Goal: Task Accomplishment & Management: Use online tool/utility

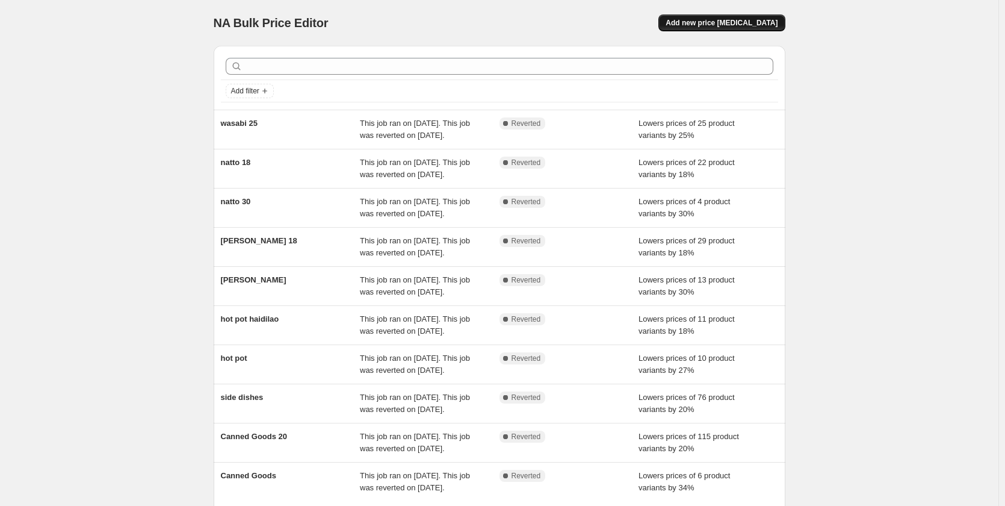
click at [730, 19] on span "Add new price [MEDICAL_DATA]" at bounding box center [722, 23] width 112 height 10
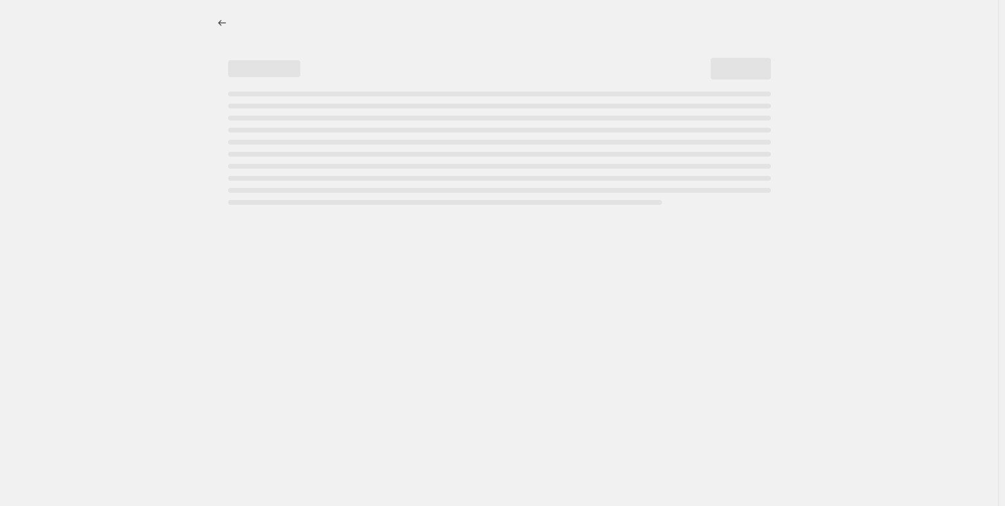
select select "percentage"
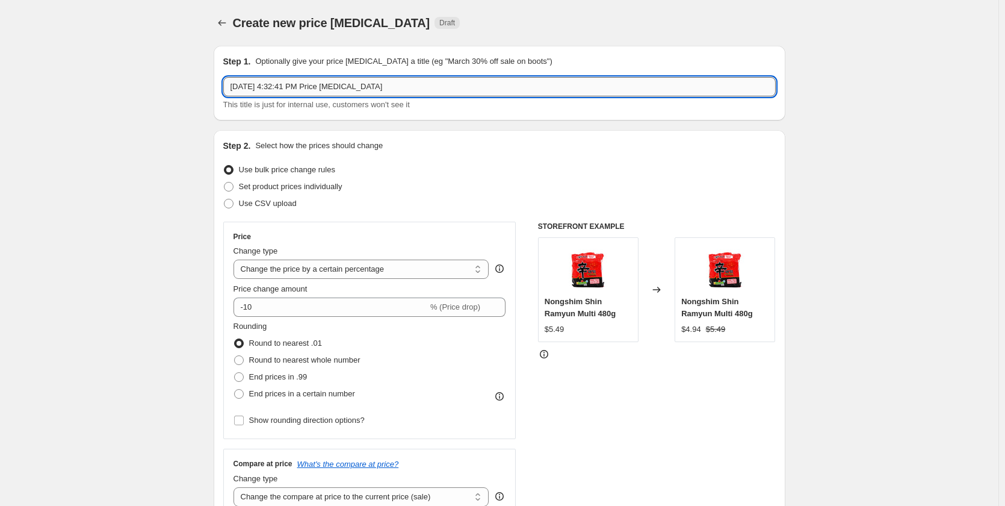
click at [304, 94] on input "[DATE] 4:32:41 PM Price [MEDICAL_DATA]" at bounding box center [499, 86] width 553 height 19
click at [311, 85] on input "Back to School 8/26-29" at bounding box center [499, 86] width 553 height 19
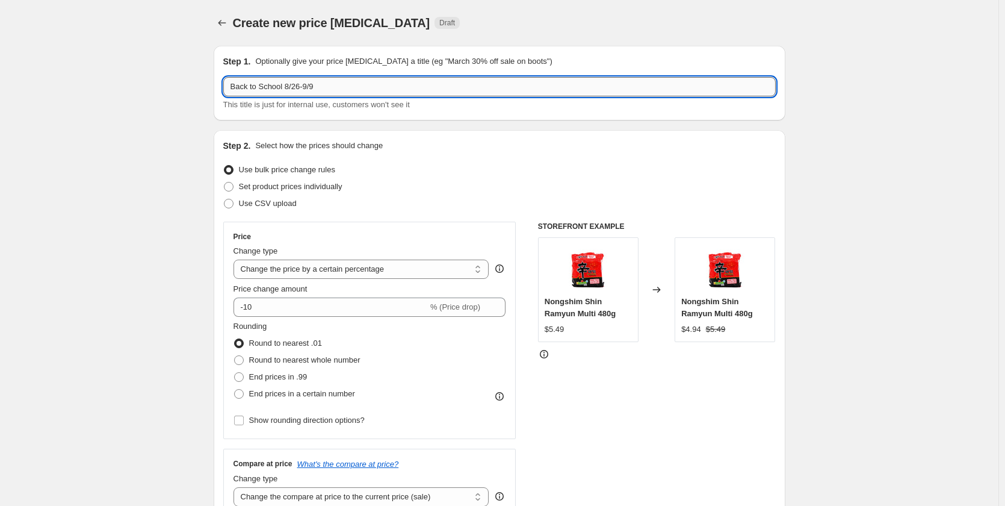
click at [541, 82] on input "Back to School 8/26-9/9" at bounding box center [499, 86] width 553 height 19
type input "Back to School 8/26-9/9 (20%)"
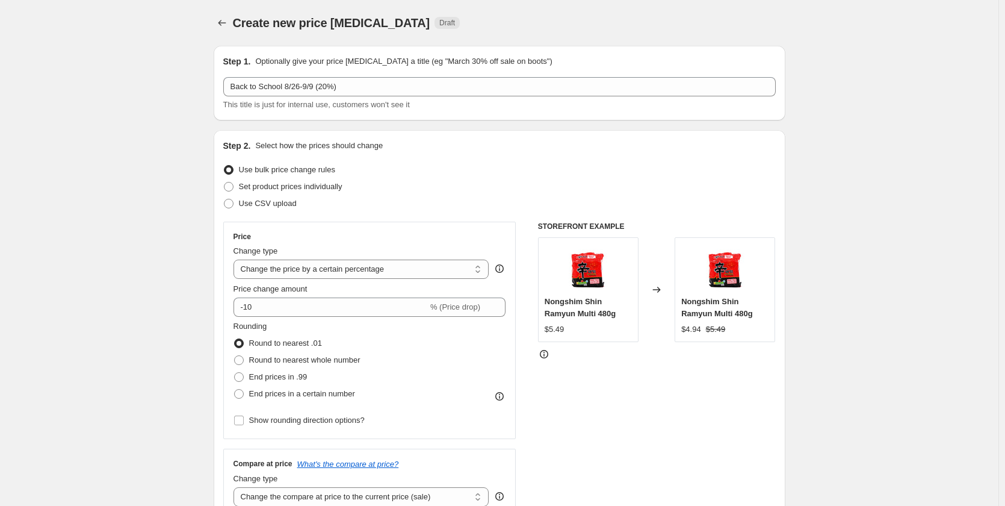
scroll to position [60, 0]
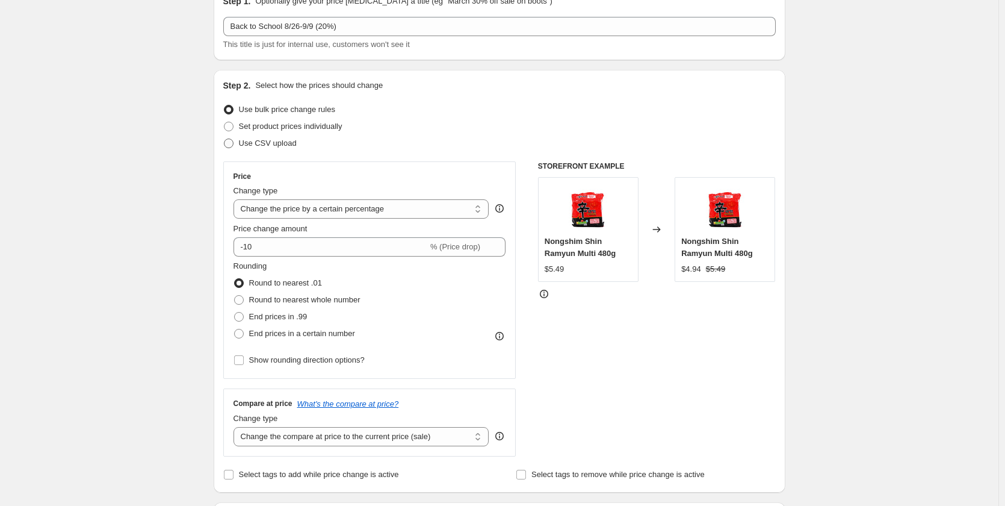
click at [274, 140] on span "Use CSV upload" at bounding box center [268, 142] width 58 height 9
click at [225, 139] on input "Use CSV upload" at bounding box center [224, 138] width 1 height 1
radio input "true"
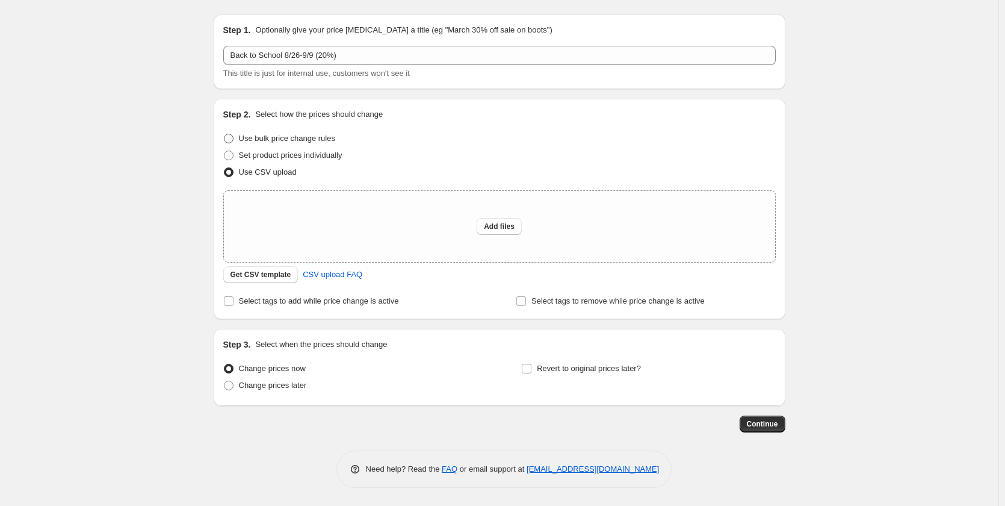
click at [291, 138] on span "Use bulk price change rules" at bounding box center [287, 138] width 96 height 9
click at [225, 134] on input "Use bulk price change rules" at bounding box center [224, 134] width 1 height 1
radio input "true"
select select "percentage"
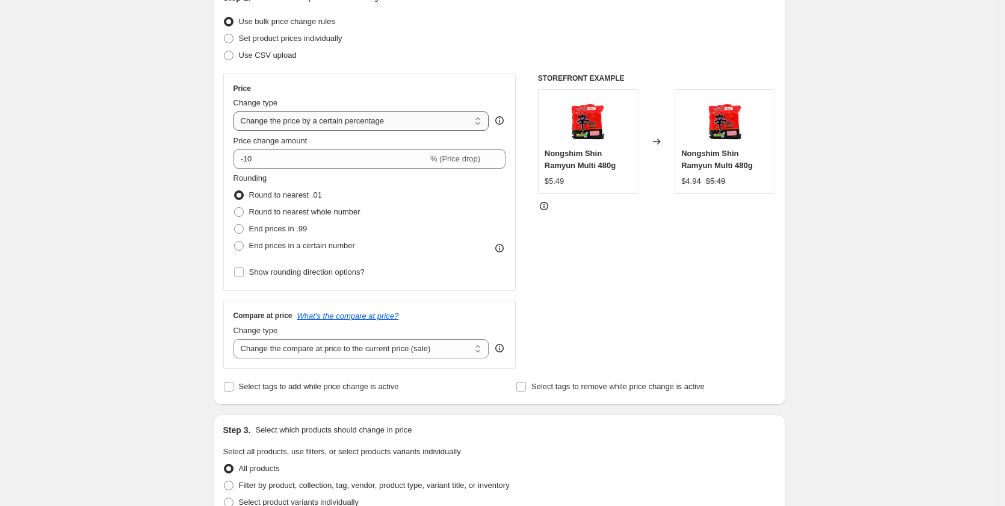
scroll to position [152, 0]
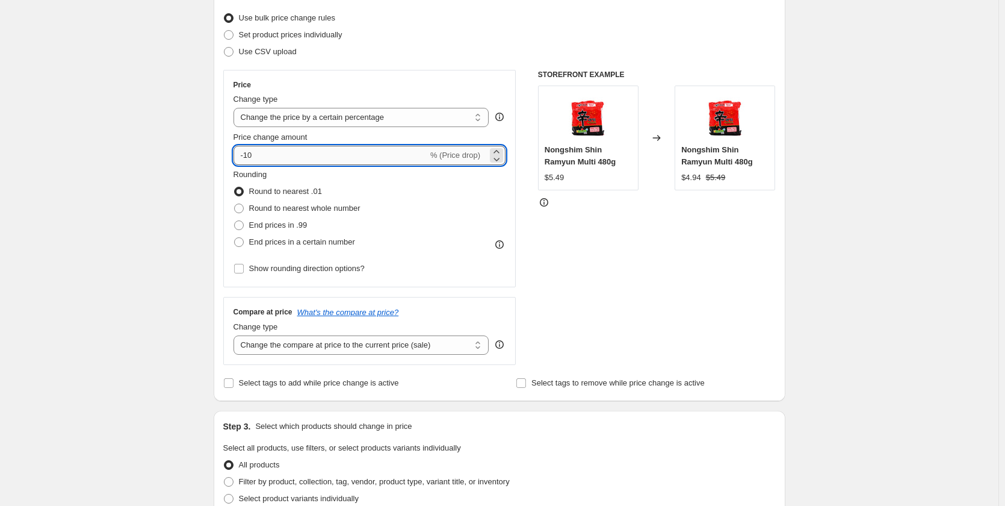
click at [394, 162] on input "-10" at bounding box center [331, 155] width 194 height 19
type input "-1"
type input "-20"
click at [90, 244] on div "Create new price [MEDICAL_DATA]. This page is ready Create new price [MEDICAL_D…" at bounding box center [499, 453] width 999 height 1211
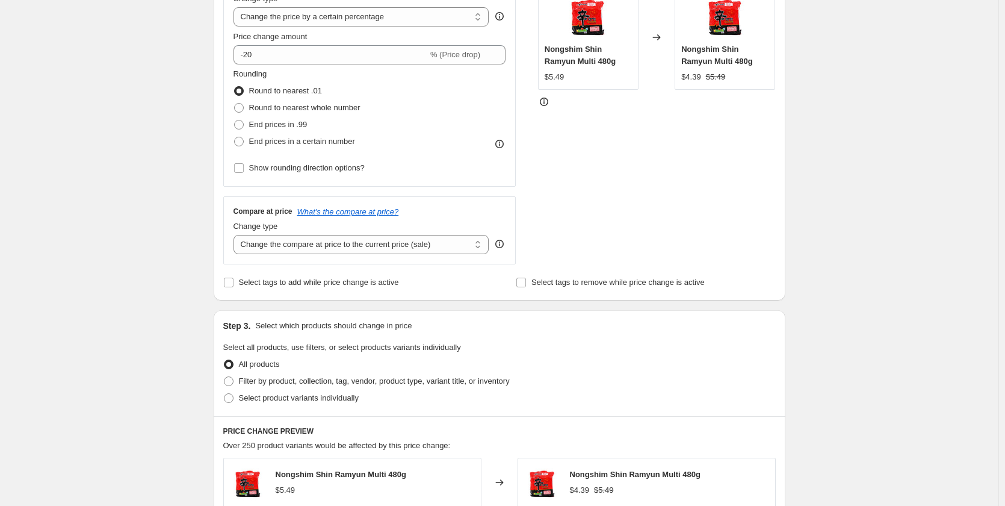
scroll to position [272, 0]
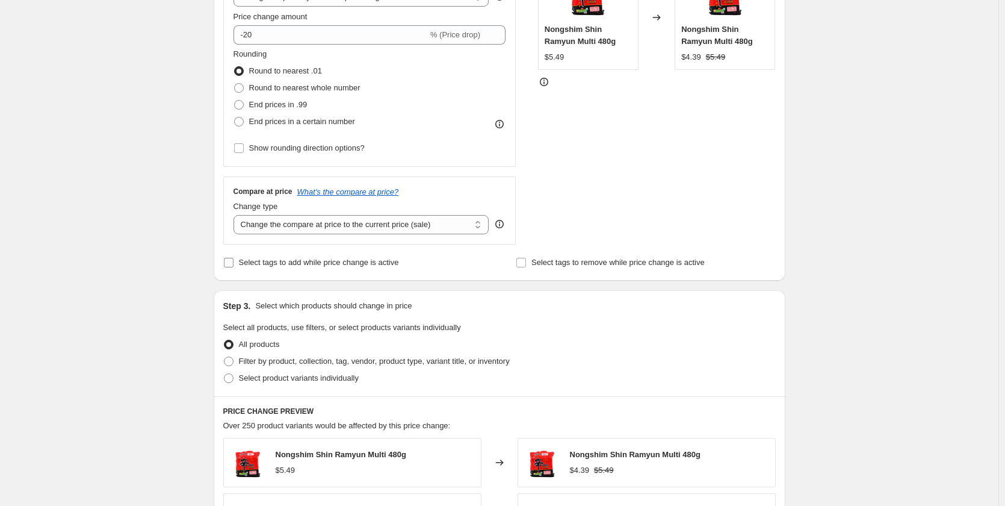
click at [279, 261] on span "Select tags to add while price change is active" at bounding box center [319, 262] width 160 height 9
click at [234, 261] on input "Select tags to add while price change is active" at bounding box center [229, 263] width 10 height 10
checkbox input "true"
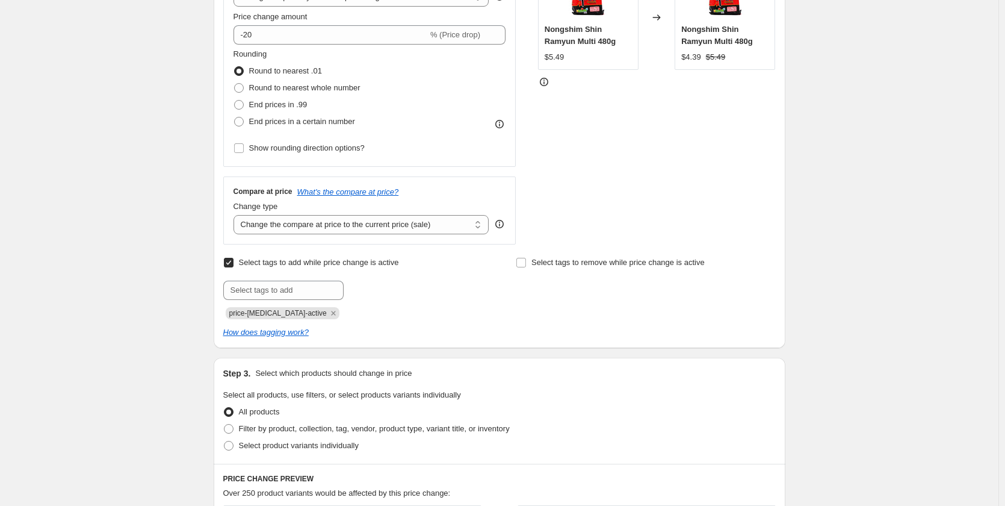
click at [114, 307] on div "Create new price [MEDICAL_DATA]. This page is ready Create new price [MEDICAL_D…" at bounding box center [499, 367] width 999 height 1279
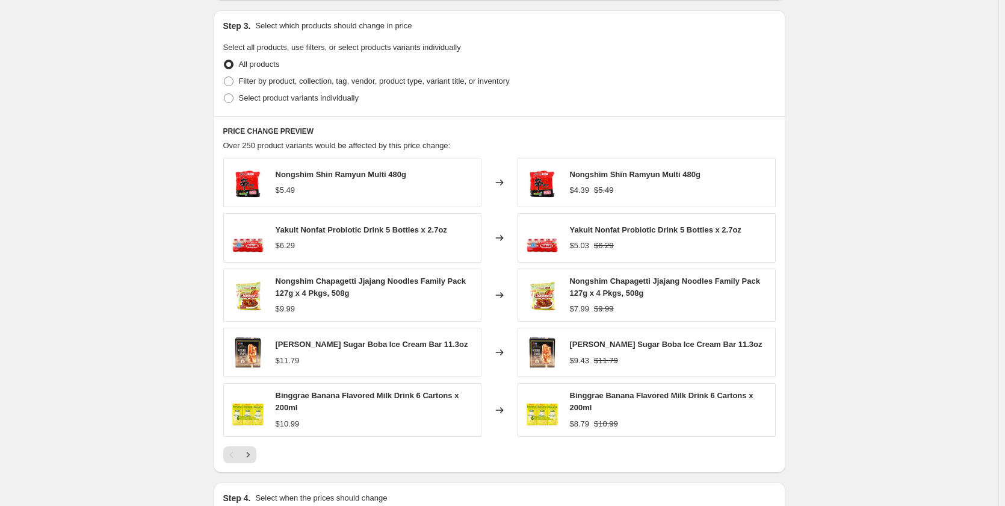
scroll to position [573, 0]
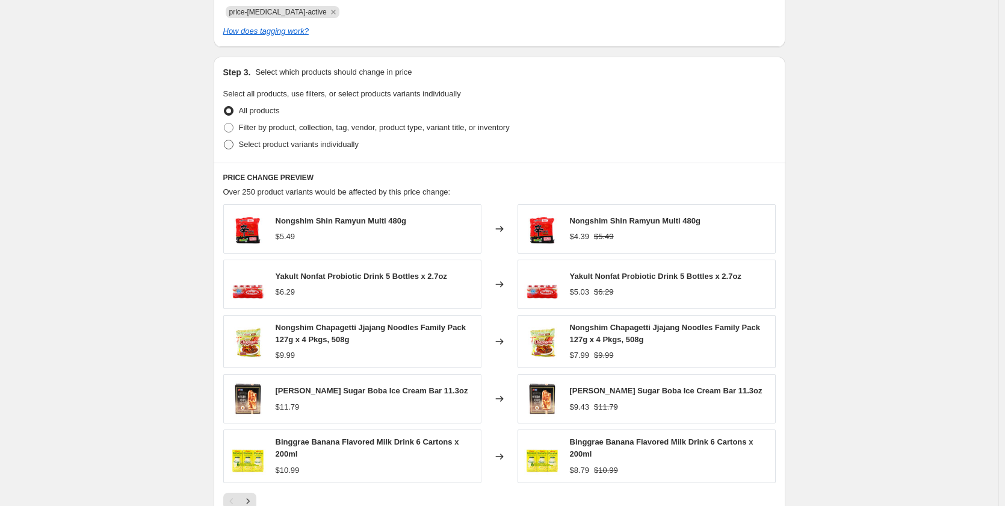
click at [332, 142] on span "Select product variants individually" at bounding box center [299, 144] width 120 height 9
click at [225, 140] on input "Select product variants individually" at bounding box center [224, 140] width 1 height 1
radio input "true"
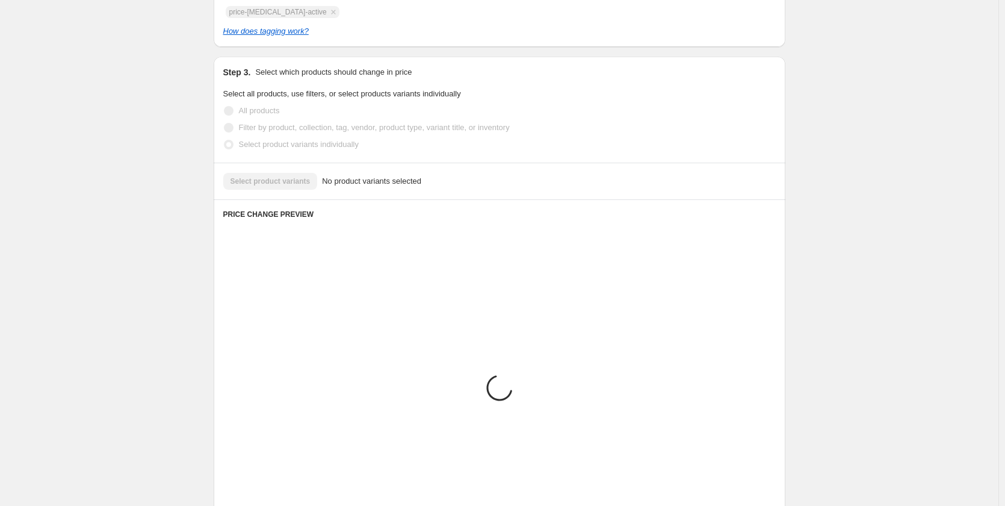
scroll to position [499, 0]
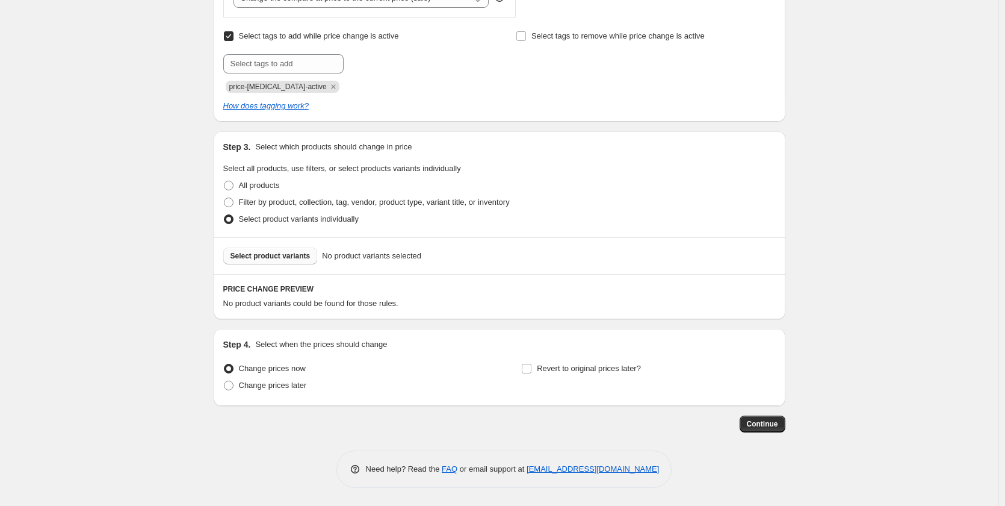
click at [262, 255] on span "Select product variants" at bounding box center [271, 256] width 80 height 10
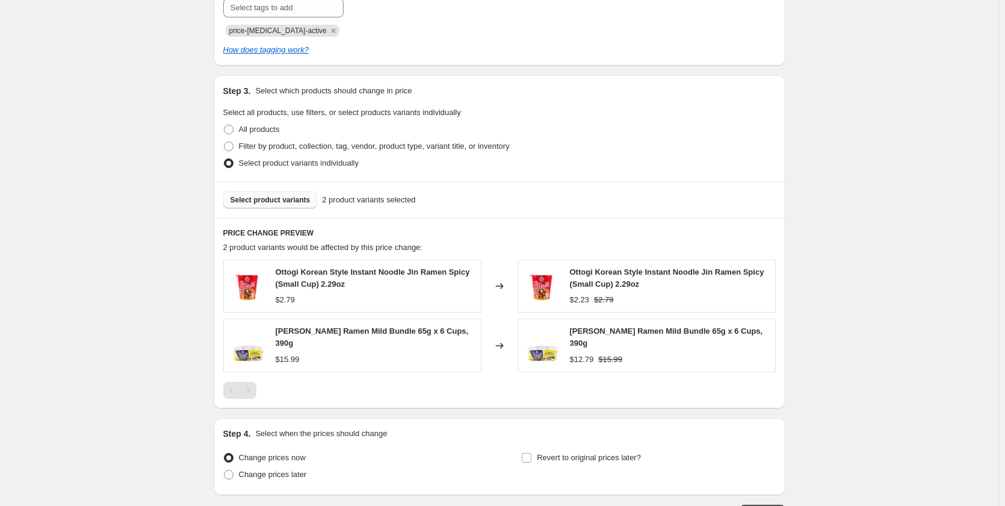
scroll to position [559, 0]
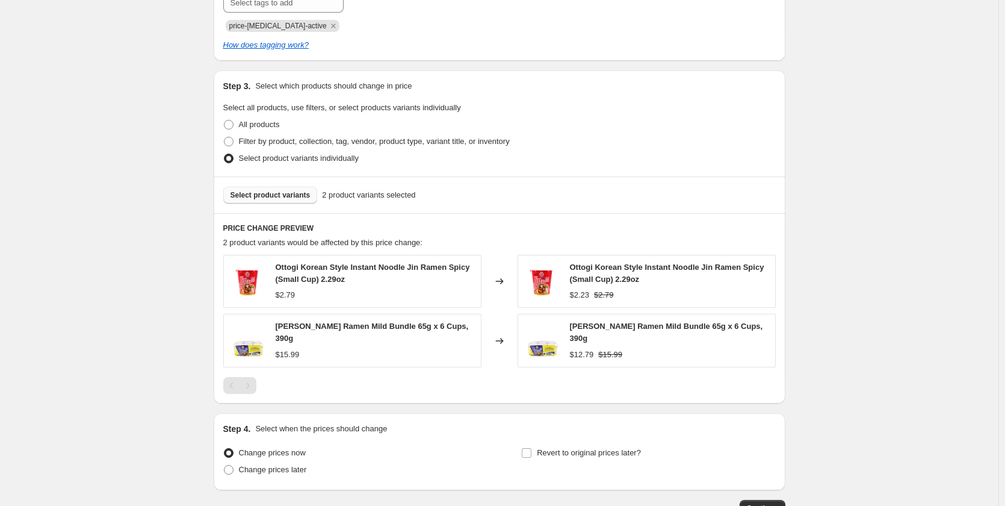
click at [257, 193] on span "Select product variants" at bounding box center [271, 195] width 80 height 10
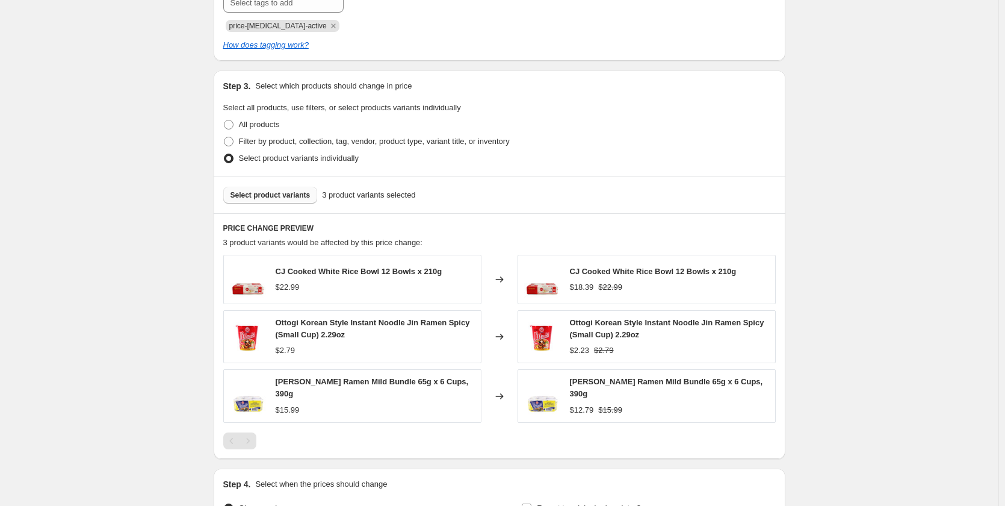
click at [284, 194] on span "Select product variants" at bounding box center [271, 195] width 80 height 10
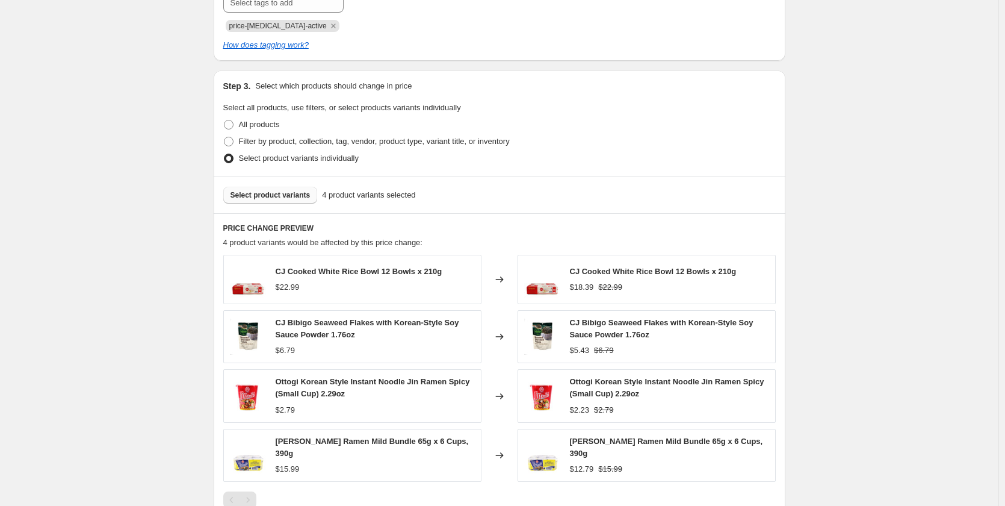
click at [281, 202] on button "Select product variants" at bounding box center [270, 195] width 95 height 17
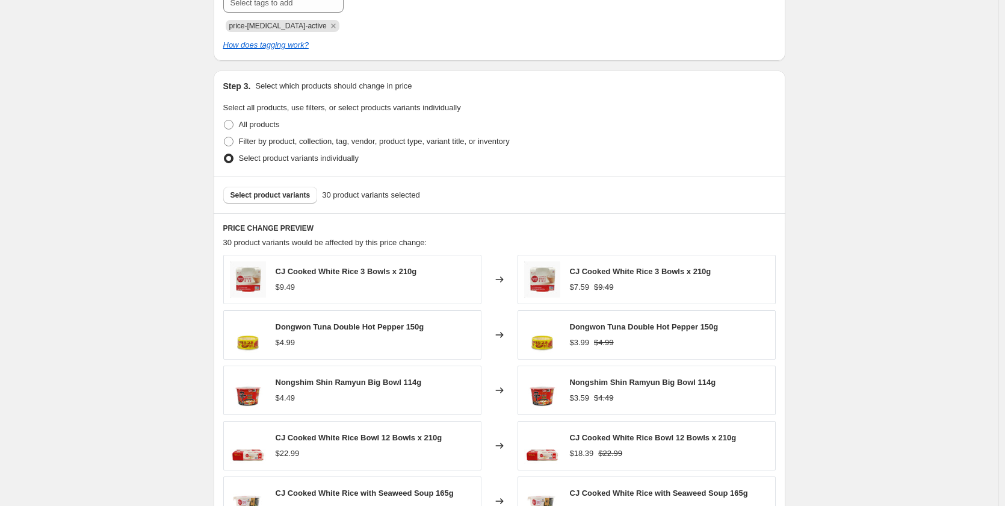
scroll to position [619, 0]
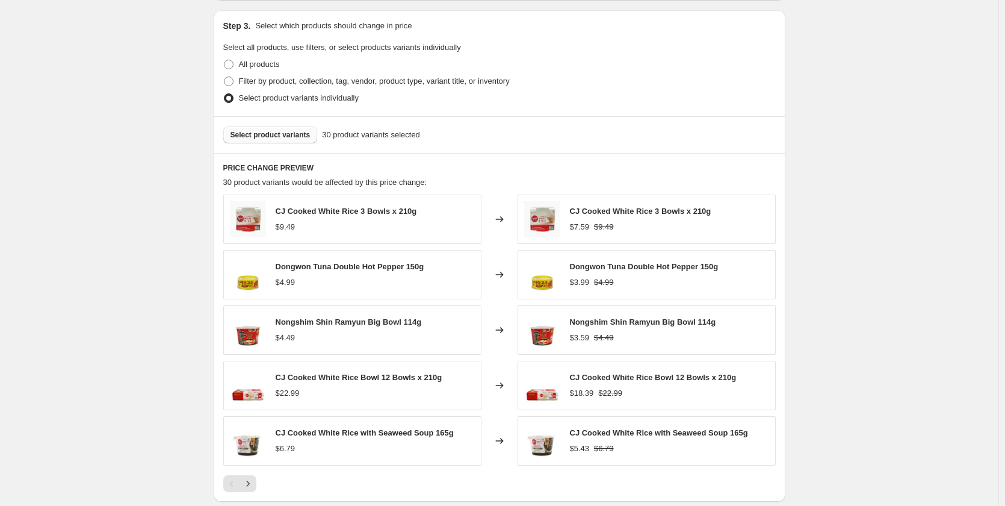
click at [288, 139] on span "Select product variants" at bounding box center [271, 135] width 80 height 10
click at [273, 137] on span "Select product variants" at bounding box center [271, 135] width 80 height 10
click at [301, 141] on button "Select product variants" at bounding box center [270, 134] width 95 height 17
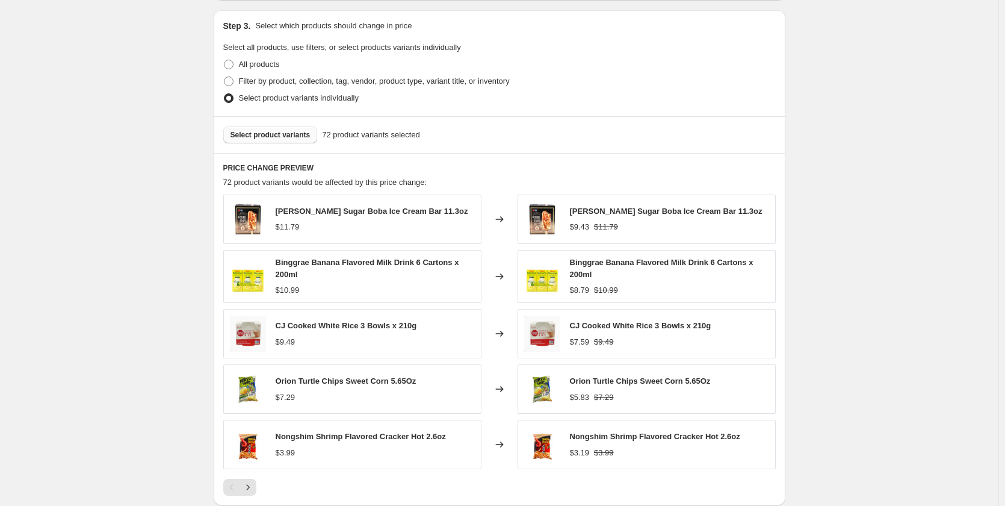
click at [277, 137] on span "Select product variants" at bounding box center [271, 135] width 80 height 10
click at [293, 140] on span "Select product variants" at bounding box center [271, 135] width 80 height 10
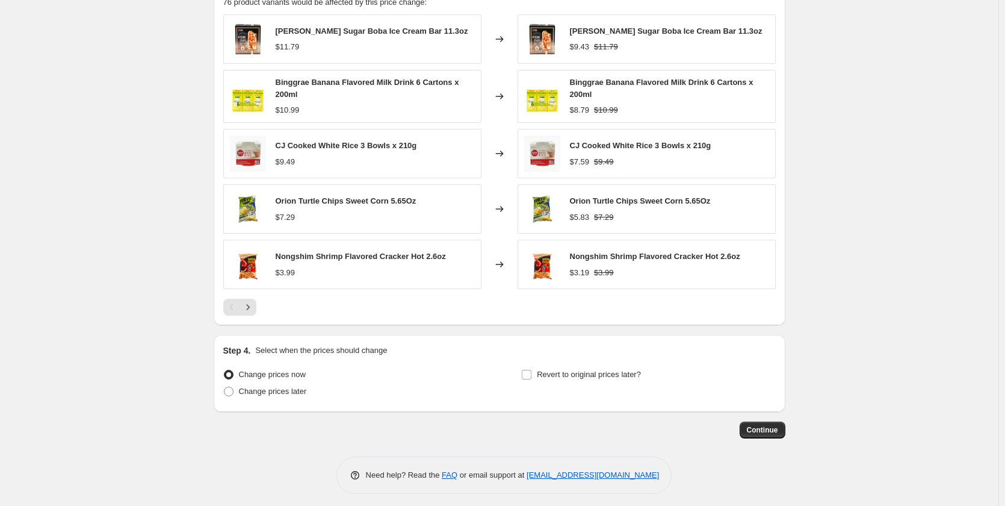
scroll to position [800, 0]
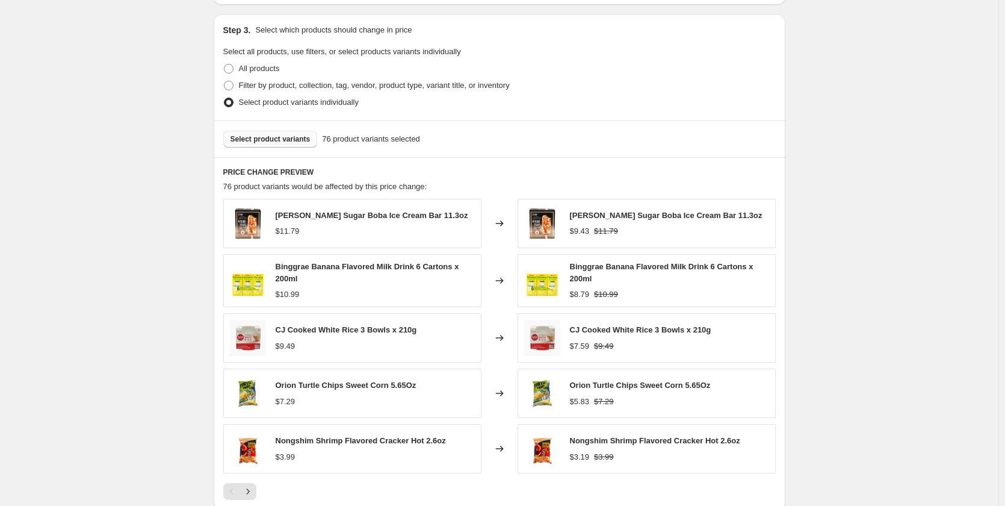
scroll to position [680, 0]
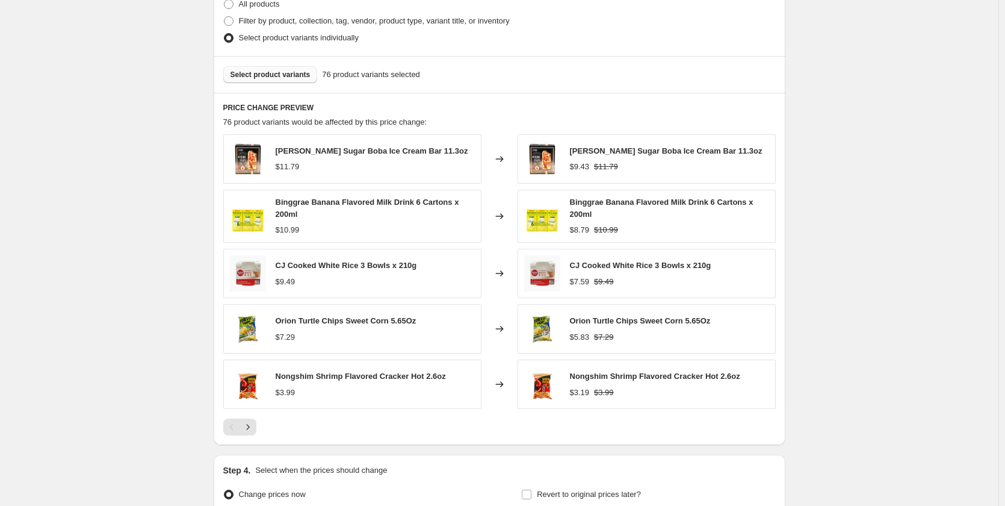
click at [229, 124] on span "76 product variants would be affected by this price change:" at bounding box center [325, 121] width 204 height 9
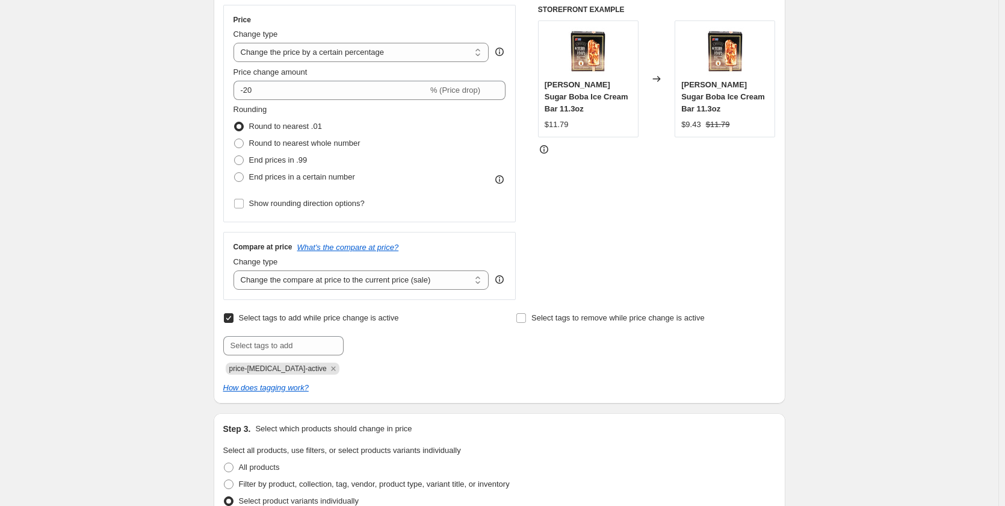
scroll to position [198, 0]
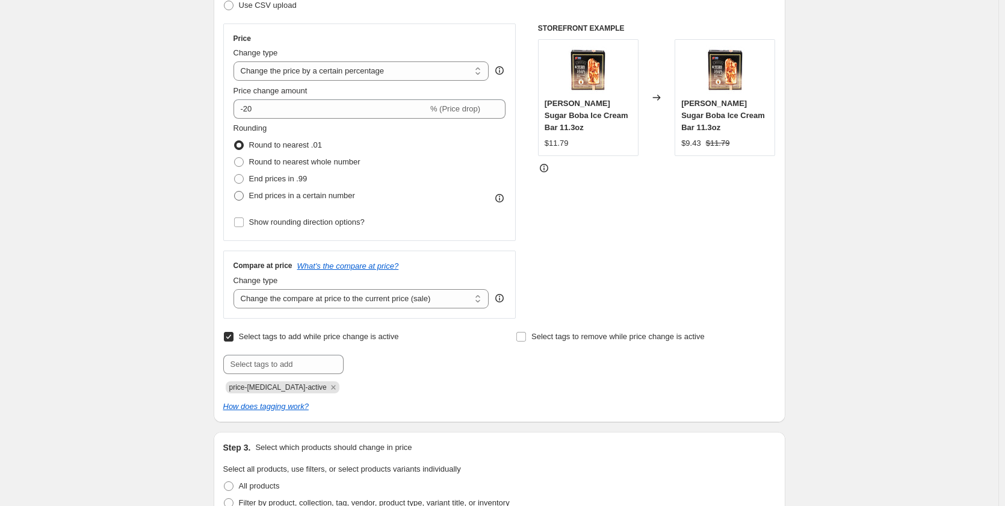
click at [296, 191] on span "End prices in a certain number" at bounding box center [302, 195] width 106 height 9
click at [235, 191] on input "End prices in a certain number" at bounding box center [234, 191] width 1 height 1
radio input "true"
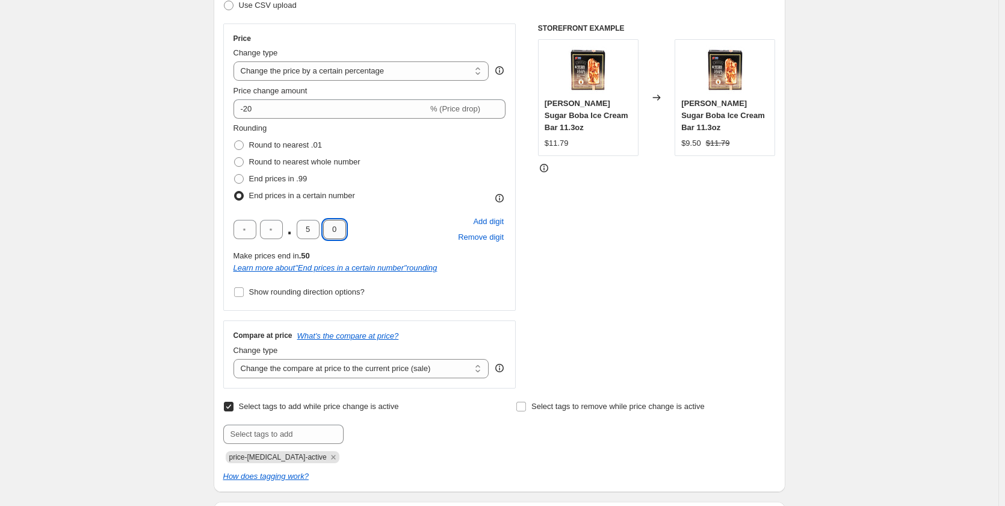
click at [329, 231] on input "0" at bounding box center [334, 229] width 23 height 19
click at [315, 231] on input "5" at bounding box center [308, 229] width 23 height 19
click at [343, 231] on input "0" at bounding box center [334, 229] width 23 height 19
type input "9"
click at [119, 328] on div "Create new price [MEDICAL_DATA]. This page is ready Create new price [MEDICAL_D…" at bounding box center [499, 492] width 999 height 1381
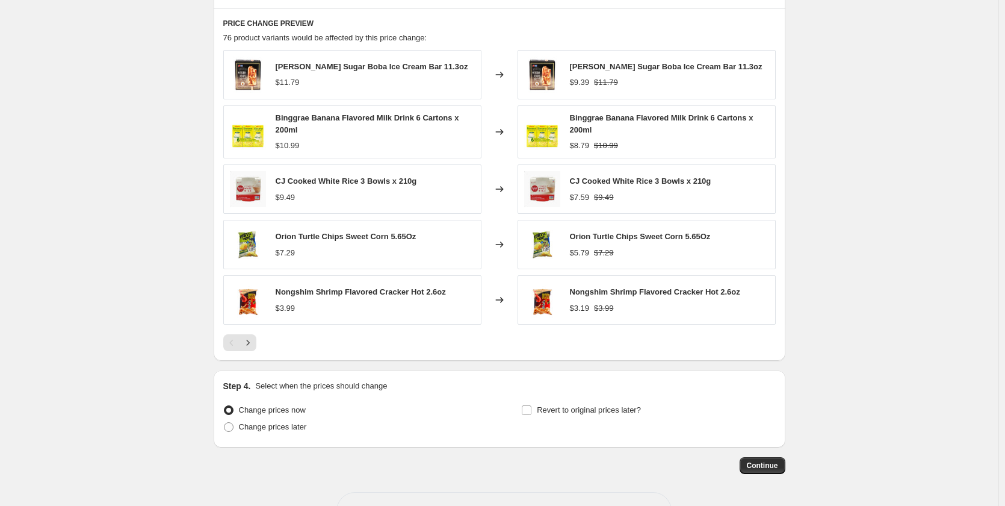
scroll to position [816, 0]
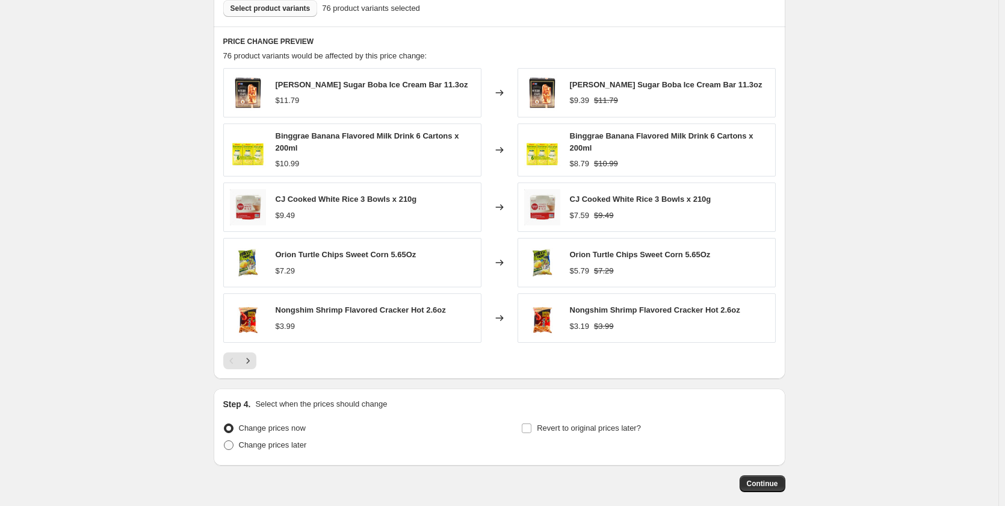
click at [296, 447] on span "Change prices later" at bounding box center [273, 444] width 68 height 9
click at [225, 441] on input "Change prices later" at bounding box center [224, 440] width 1 height 1
radio input "true"
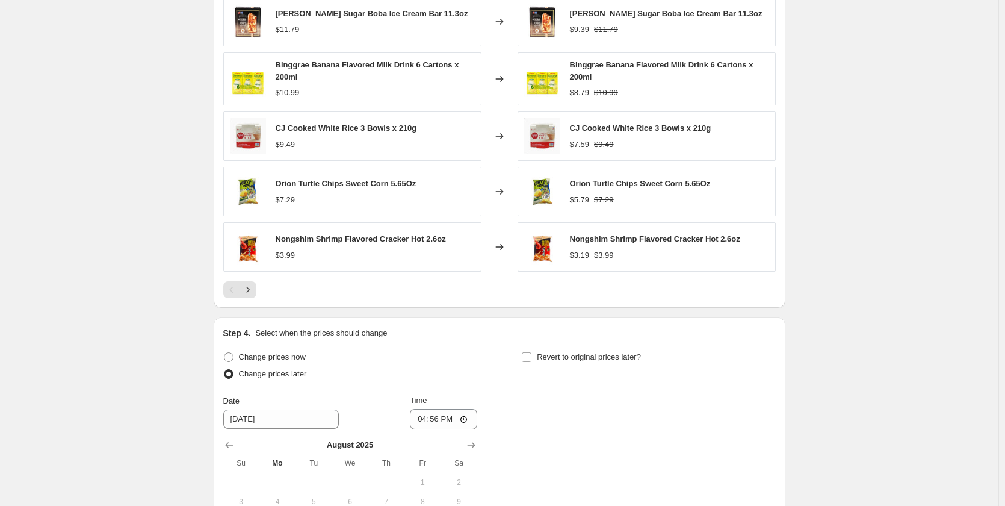
scroll to position [996, 0]
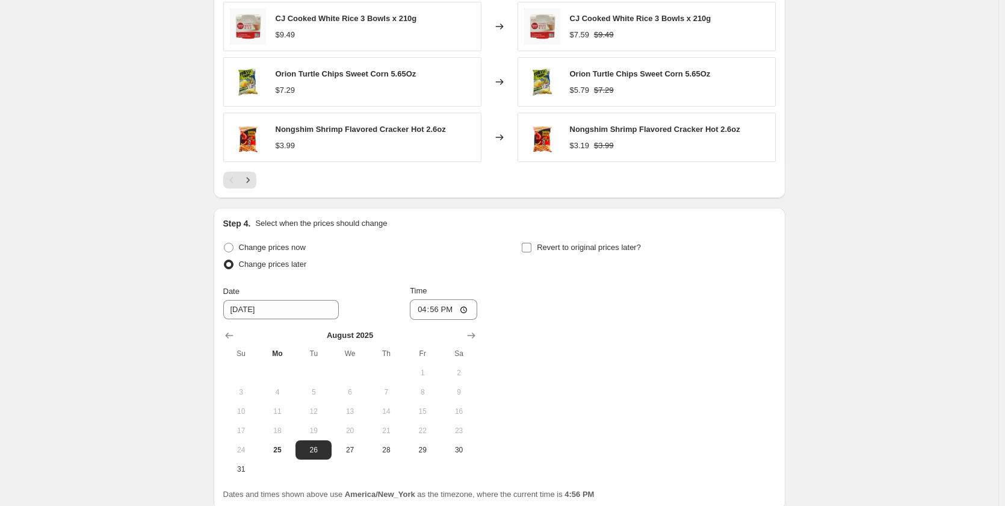
click at [544, 250] on span "Revert to original prices later?" at bounding box center [589, 247] width 104 height 9
click at [532, 250] on input "Revert to original prices later?" at bounding box center [527, 248] width 10 height 10
checkbox input "true"
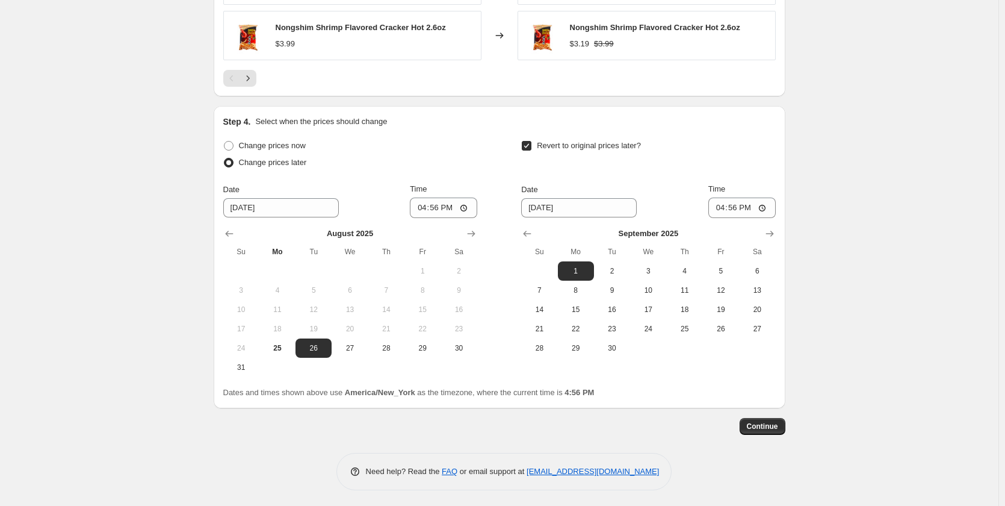
scroll to position [1101, 0]
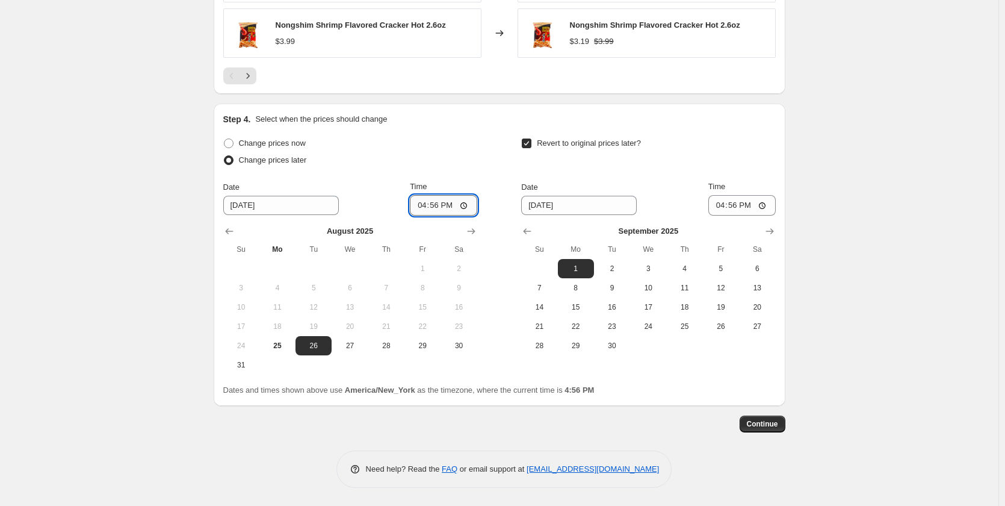
click at [428, 207] on input "16:56" at bounding box center [443, 205] width 67 height 20
type input "00:00"
click at [610, 182] on div "Date" at bounding box center [579, 187] width 116 height 12
click at [612, 293] on button "9" at bounding box center [612, 287] width 36 height 19
type input "[DATE]"
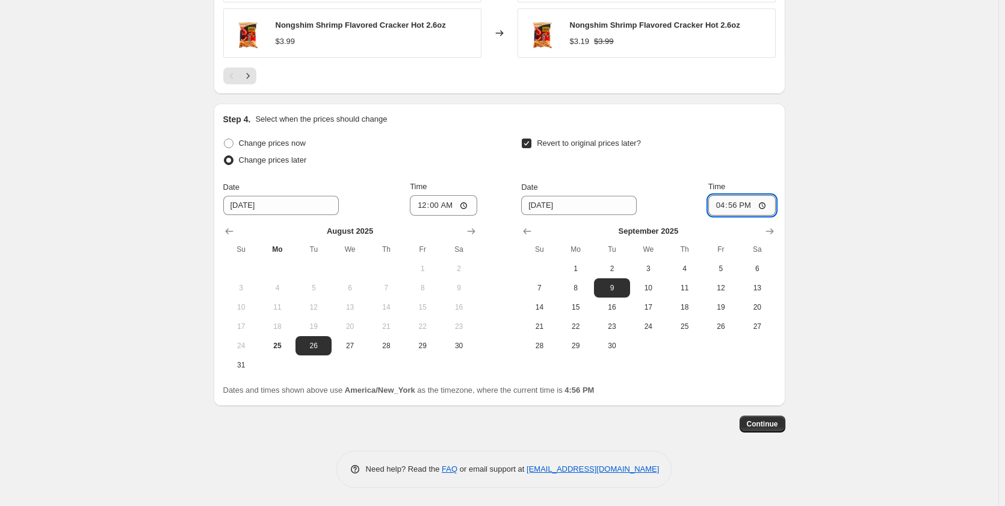
click at [733, 206] on input "16:56" at bounding box center [742, 205] width 67 height 20
click at [725, 207] on input "16:56" at bounding box center [742, 205] width 67 height 20
type input "23:59"
click at [772, 429] on span "Continue" at bounding box center [762, 424] width 31 height 10
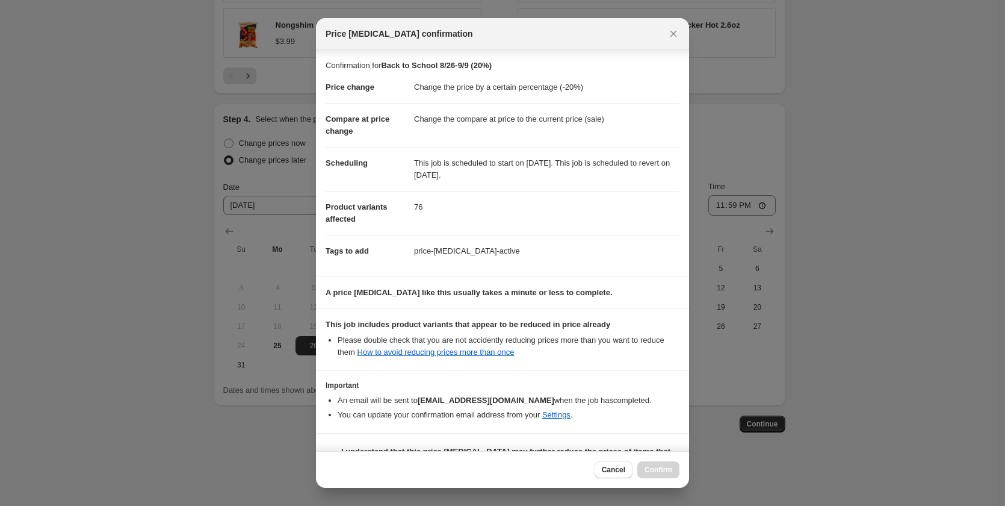
scroll to position [31, 0]
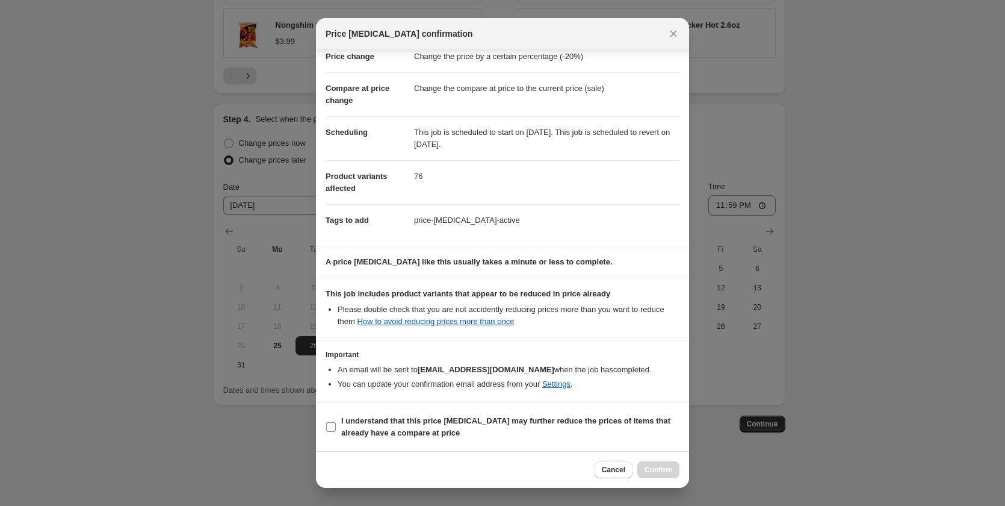
click at [536, 429] on span "I understand that this price [MEDICAL_DATA] may further reduce the prices of it…" at bounding box center [510, 427] width 338 height 24
click at [336, 429] on input "I understand that this price [MEDICAL_DATA] may further reduce the prices of it…" at bounding box center [331, 427] width 10 height 10
checkbox input "true"
click at [659, 467] on span "Confirm" at bounding box center [659, 470] width 28 height 10
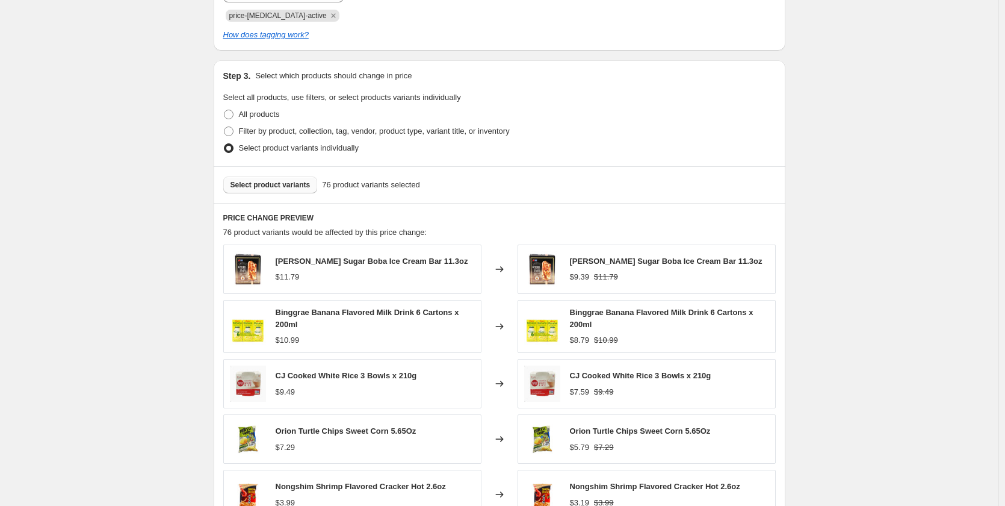
scroll to position [903, 0]
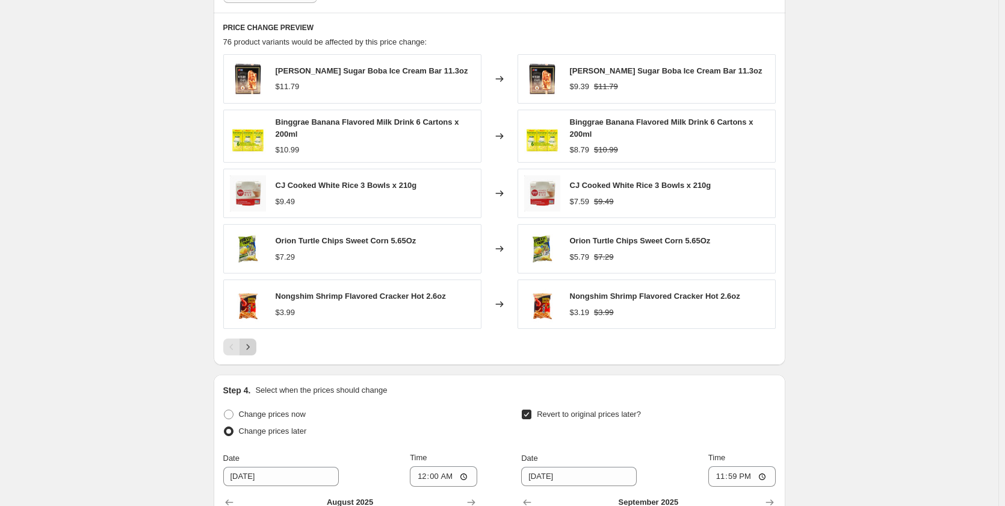
click at [253, 346] on icon "Next" at bounding box center [248, 347] width 12 height 12
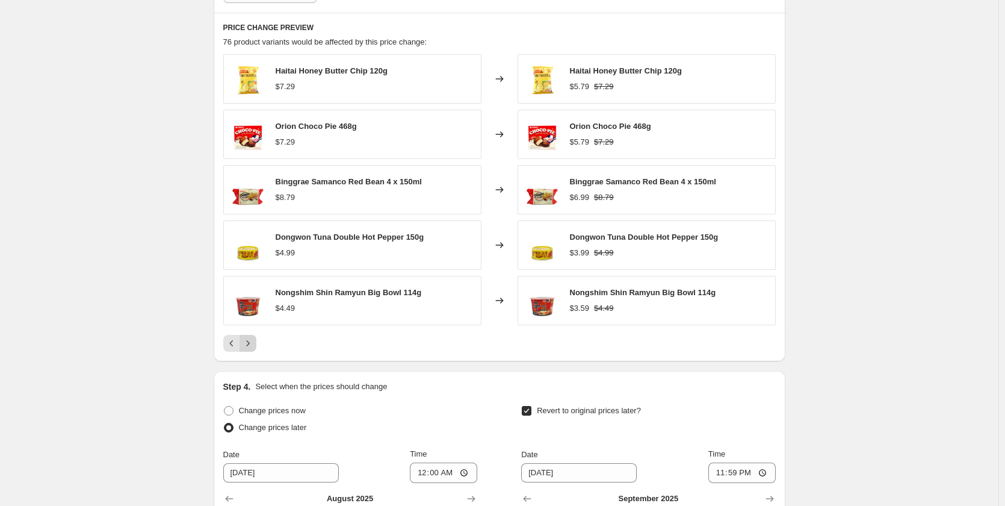
click at [253, 346] on icon "Next" at bounding box center [248, 343] width 12 height 12
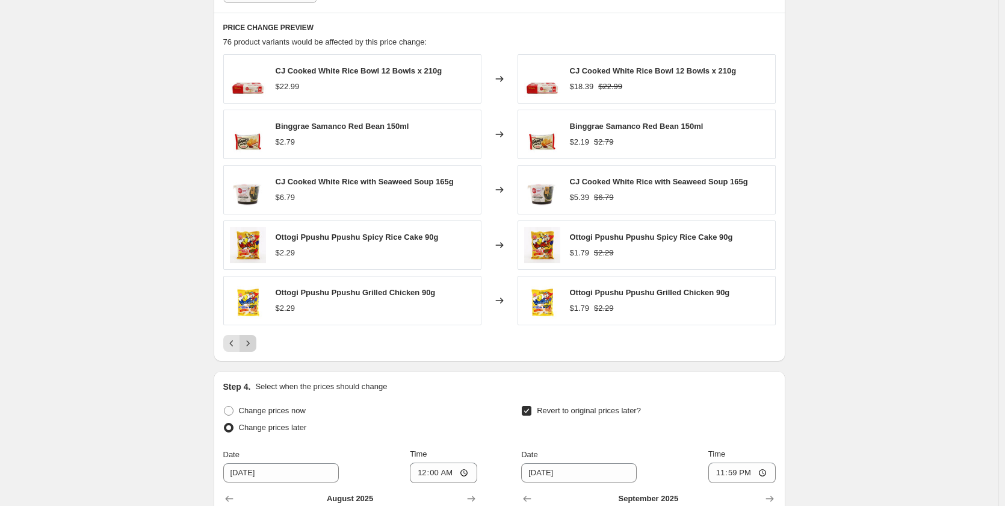
click at [253, 346] on icon "Next" at bounding box center [248, 343] width 12 height 12
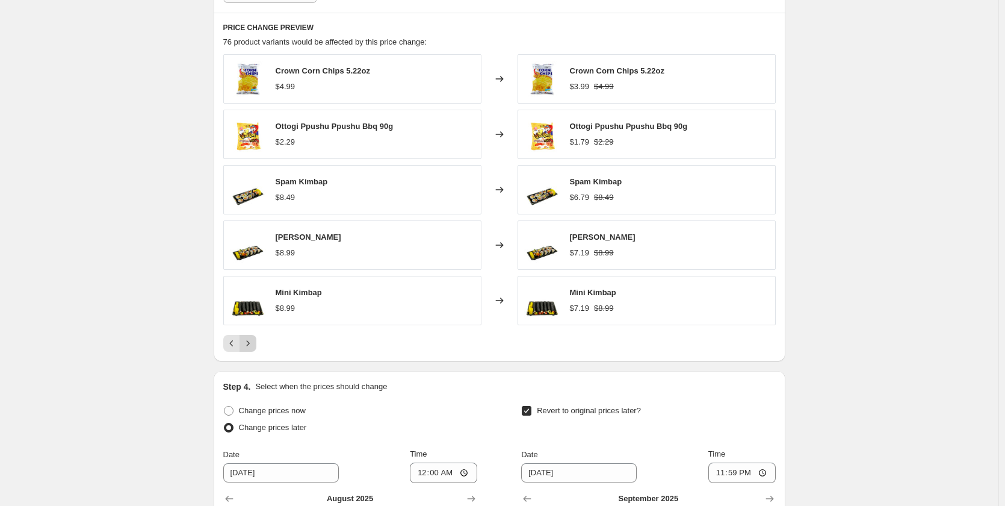
click at [253, 346] on icon "Next" at bounding box center [248, 343] width 12 height 12
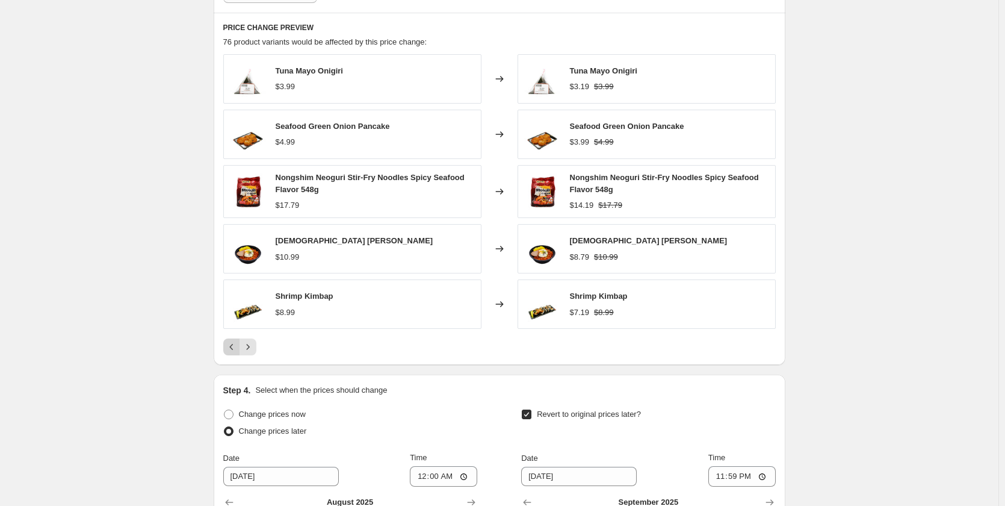
click at [237, 346] on icon "Previous" at bounding box center [232, 347] width 12 height 12
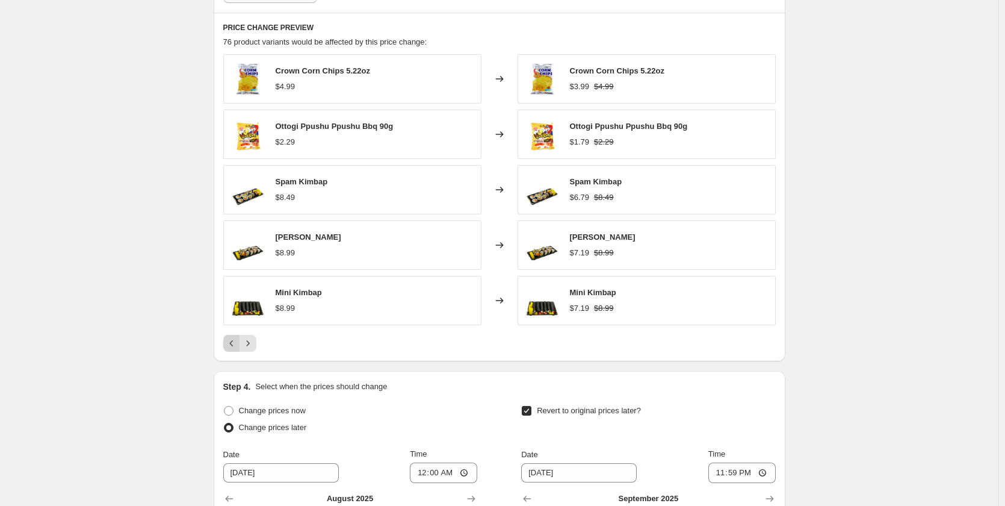
click at [237, 346] on icon "Previous" at bounding box center [232, 343] width 12 height 12
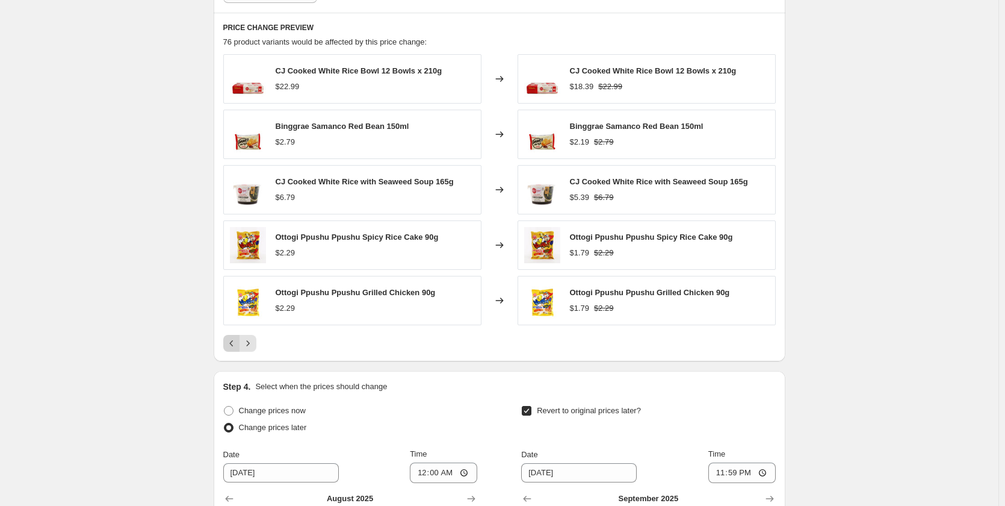
click at [240, 342] on button "Previous" at bounding box center [231, 343] width 17 height 17
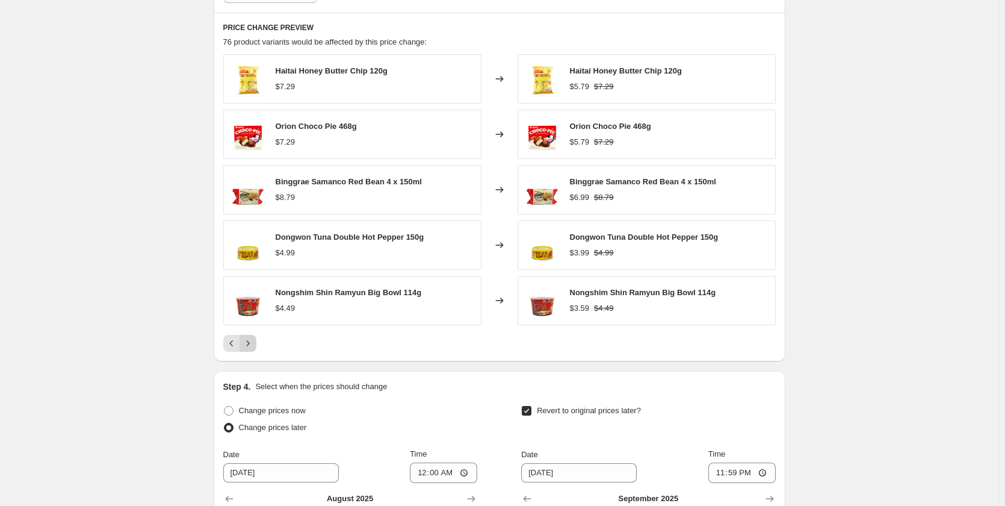
click at [252, 342] on icon "Next" at bounding box center [248, 343] width 12 height 12
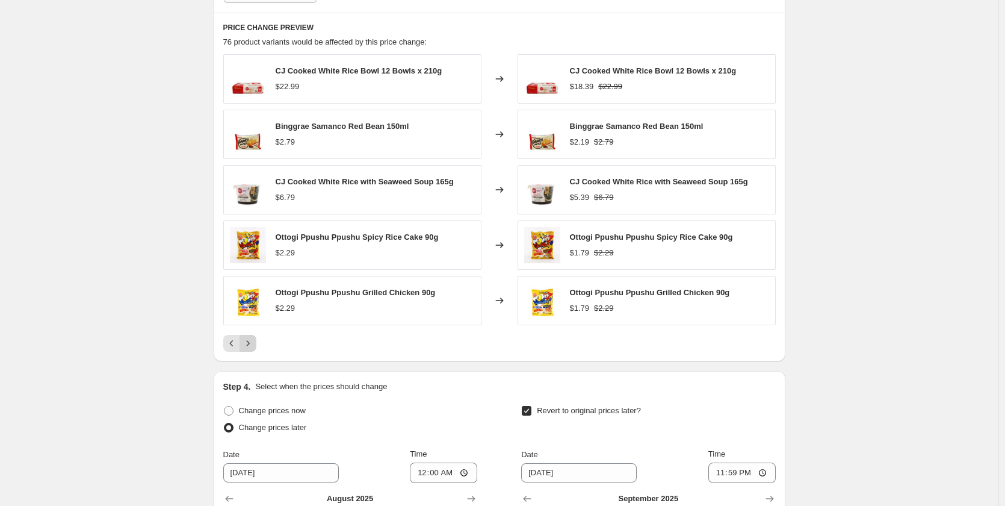
click at [252, 342] on icon "Next" at bounding box center [248, 343] width 12 height 12
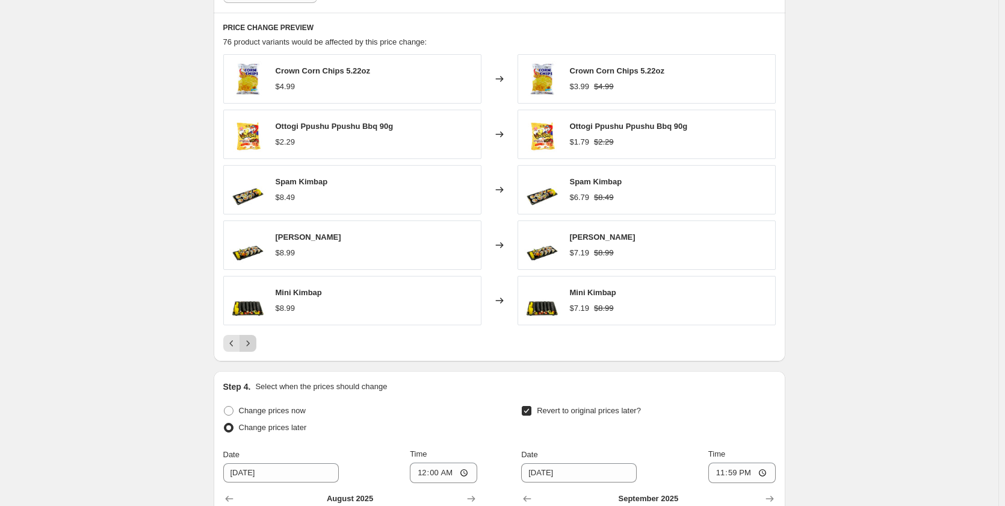
click at [252, 342] on icon "Next" at bounding box center [248, 343] width 12 height 12
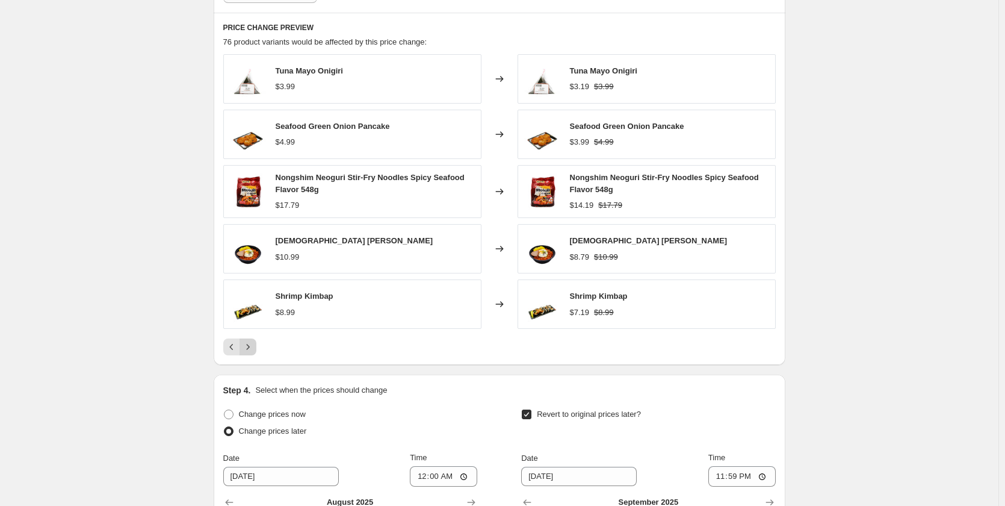
click at [252, 342] on icon "Next" at bounding box center [248, 347] width 12 height 12
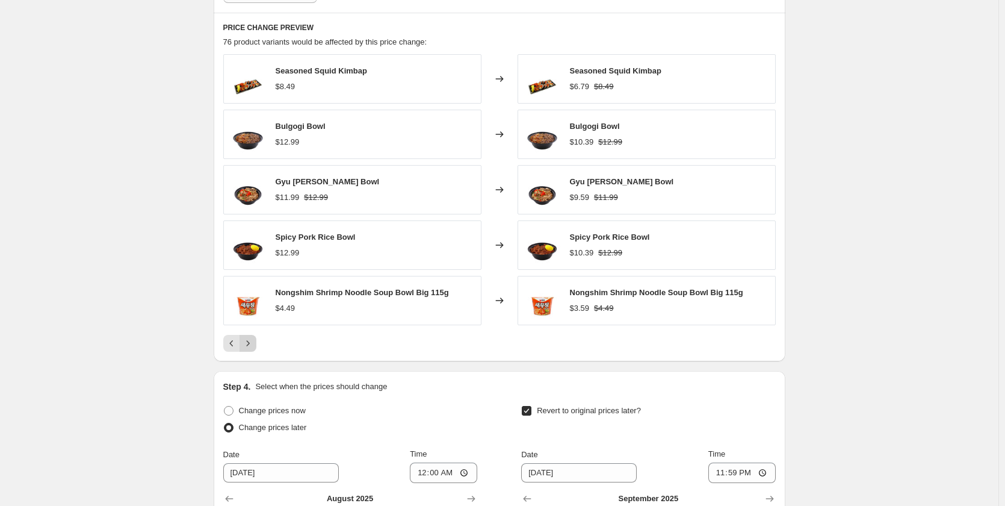
click at [252, 342] on icon "Next" at bounding box center [248, 343] width 12 height 12
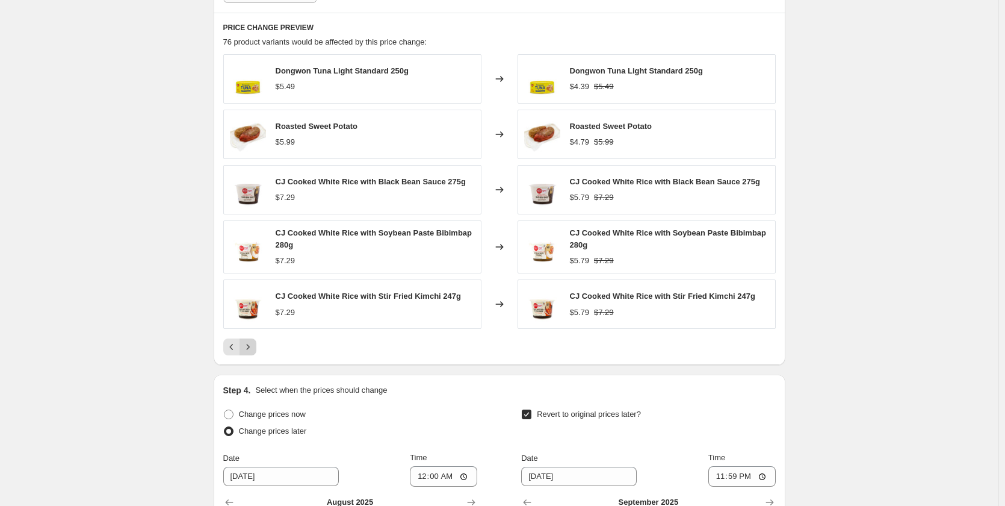
click at [252, 342] on icon "Next" at bounding box center [248, 347] width 12 height 12
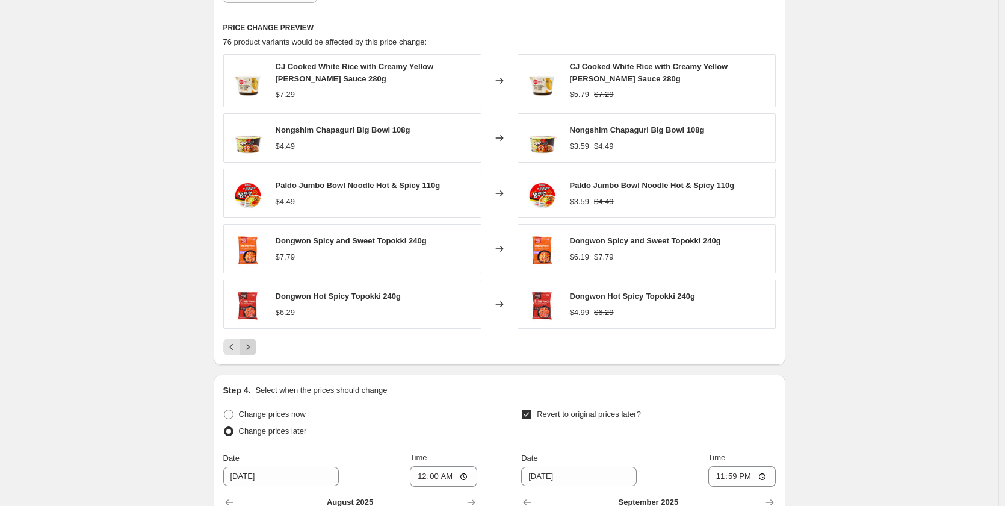
click at [252, 342] on icon "Next" at bounding box center [248, 347] width 12 height 12
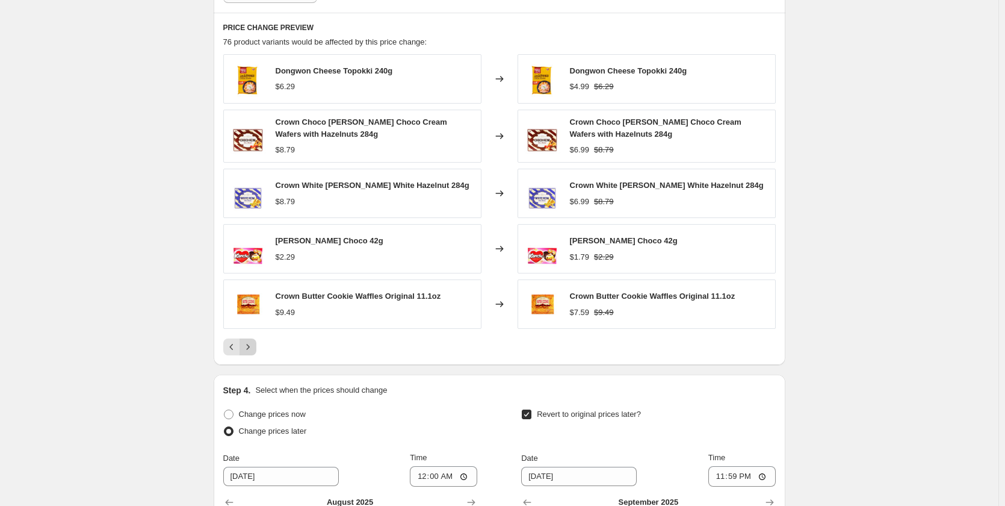
click at [252, 342] on icon "Next" at bounding box center [248, 347] width 12 height 12
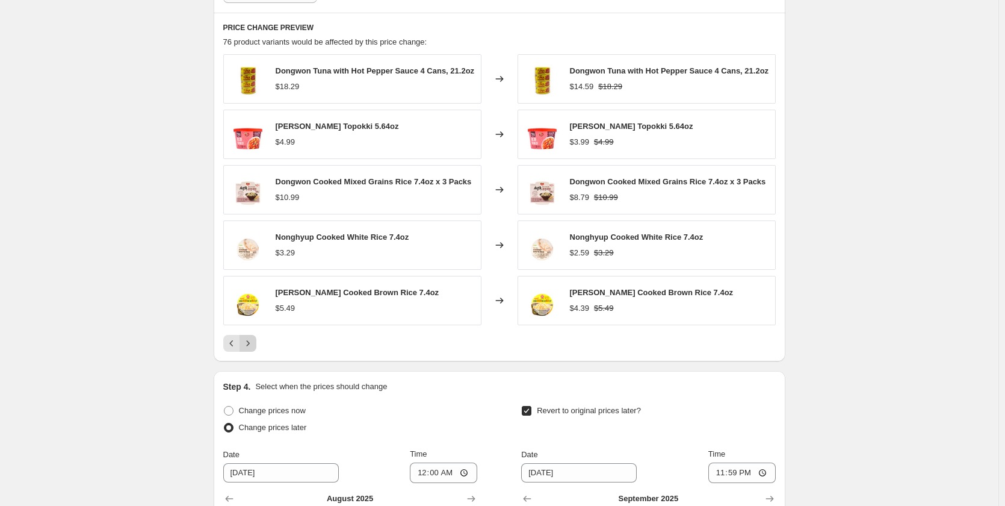
click at [252, 342] on icon "Next" at bounding box center [248, 343] width 12 height 12
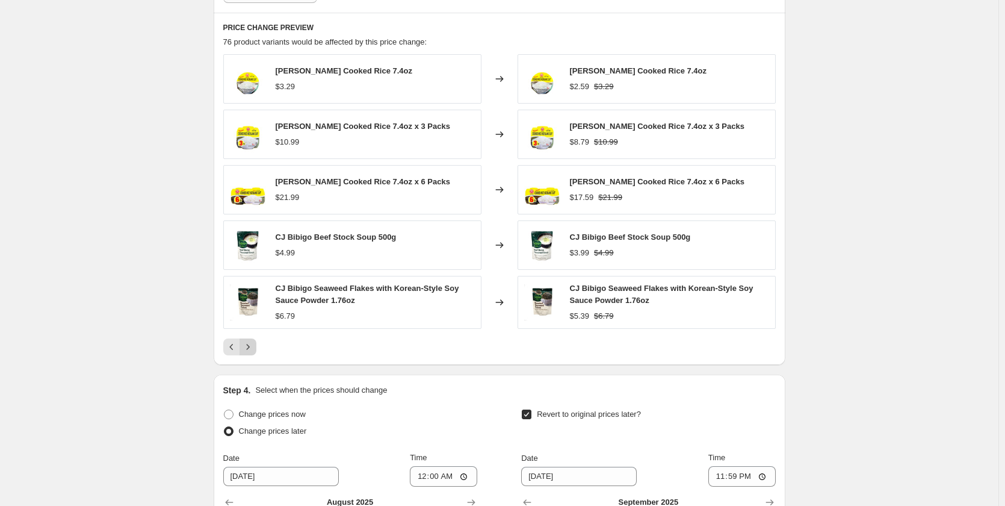
click at [252, 342] on icon "Next" at bounding box center [248, 347] width 12 height 12
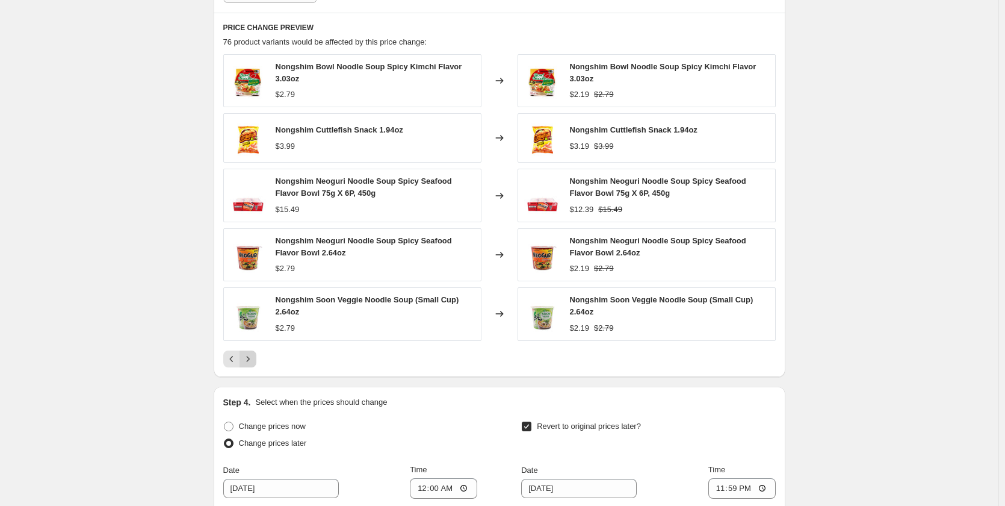
click at [252, 351] on button "Next" at bounding box center [248, 358] width 17 height 17
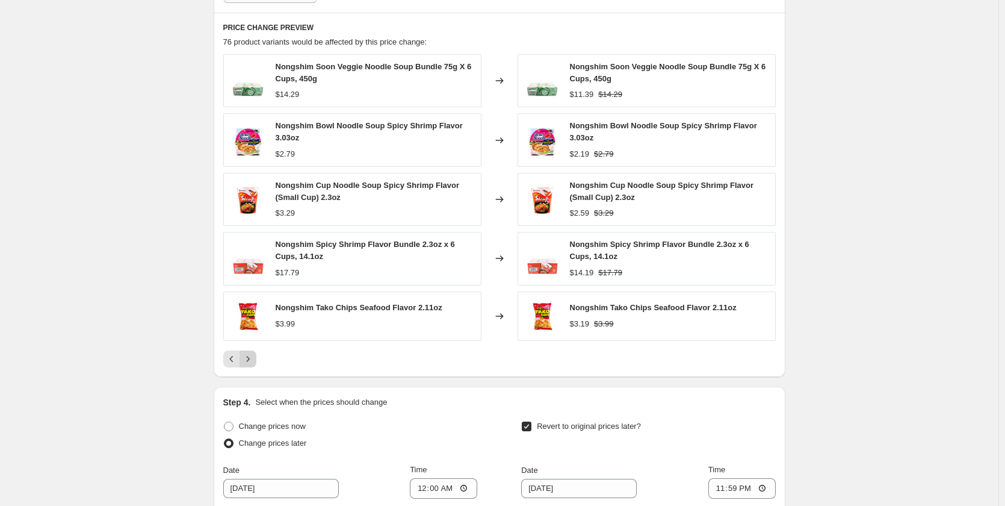
click at [252, 351] on button "Next" at bounding box center [248, 358] width 17 height 17
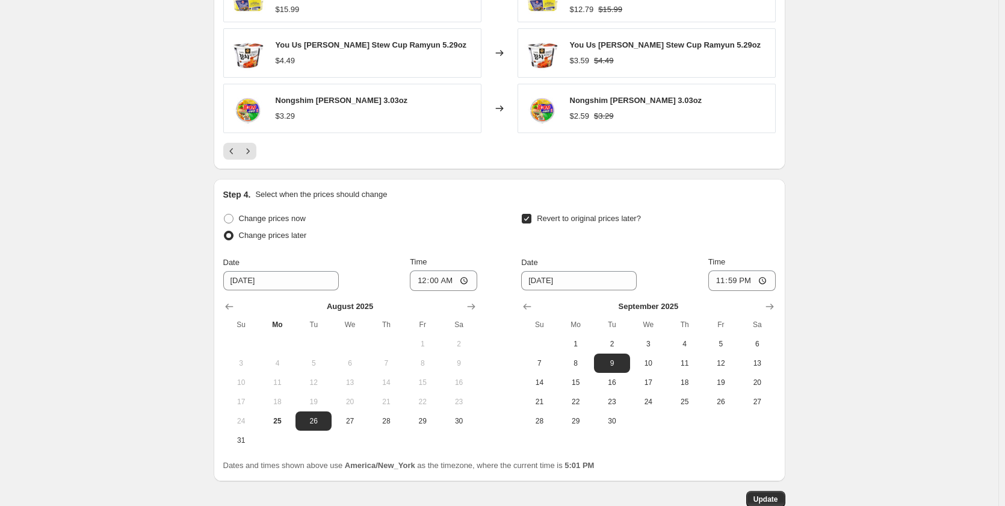
scroll to position [998, 0]
